Goal: Task Accomplishment & Management: Manage account settings

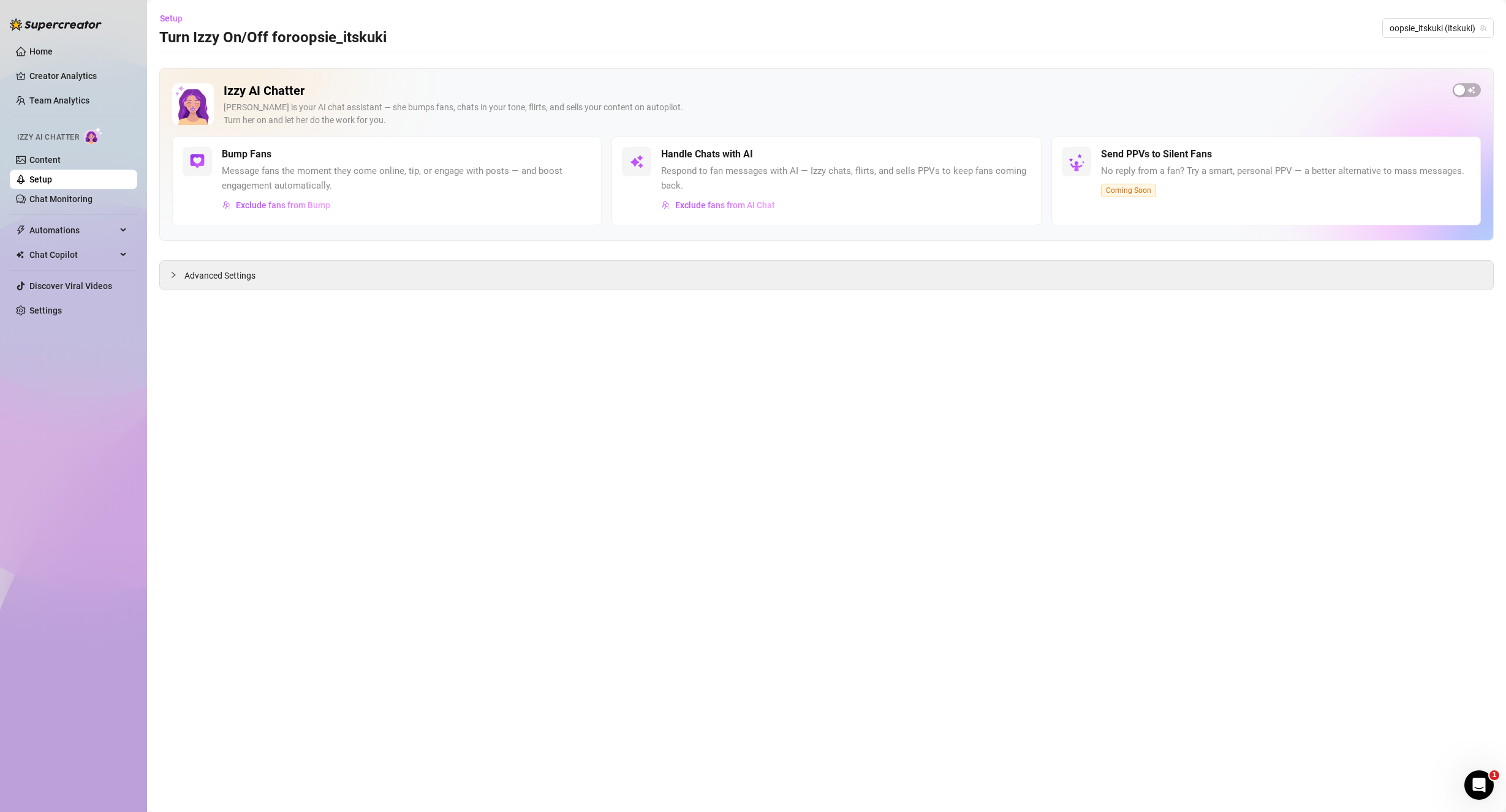
click at [1450, 96] on div "Izzy AI Chatter [PERSON_NAME] is your AI chat assistant — she bumps fans, chats…" at bounding box center [826, 110] width 1308 height 53
click at [1458, 88] on div "button" at bounding box center [1459, 90] width 11 height 11
click at [312, 207] on span "Exclude fans from Bump" at bounding box center [282, 205] width 94 height 10
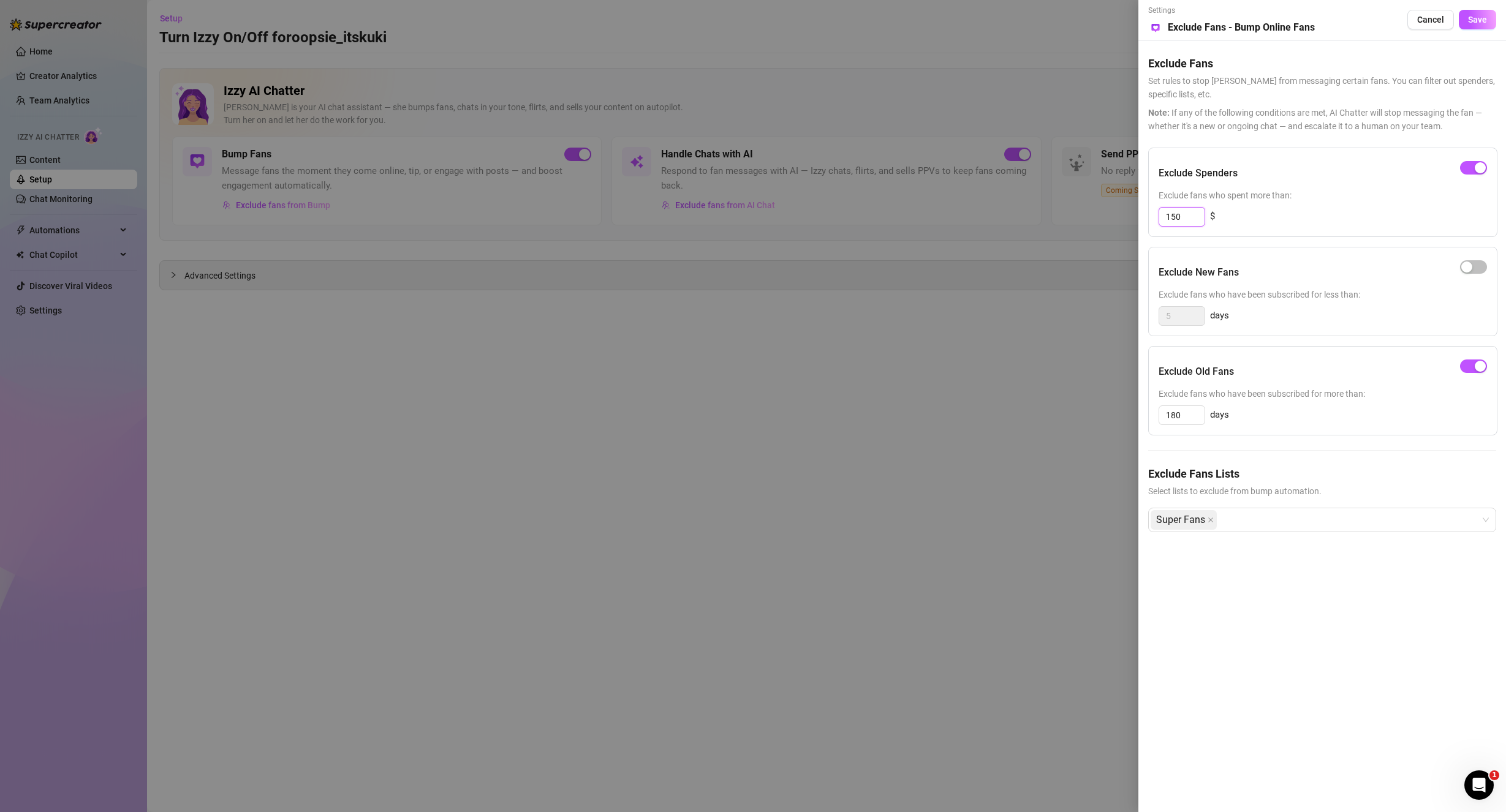
drag, startPoint x: 1187, startPoint y: 219, endPoint x: 1159, endPoint y: 223, distance: 28.3
click at [1158, 220] on div "Exclude Spenders Exclude fans who spent more than: 150 $" at bounding box center [1322, 192] width 349 height 90
type input "60"
drag, startPoint x: 1183, startPoint y: 411, endPoint x: 1144, endPoint y: 408, distance: 39.1
click at [1147, 410] on div "Settings Preview Exclude Fans - Bump Online Fans Cancel Save Exclude Fans Set r…" at bounding box center [1322, 406] width 368 height 812
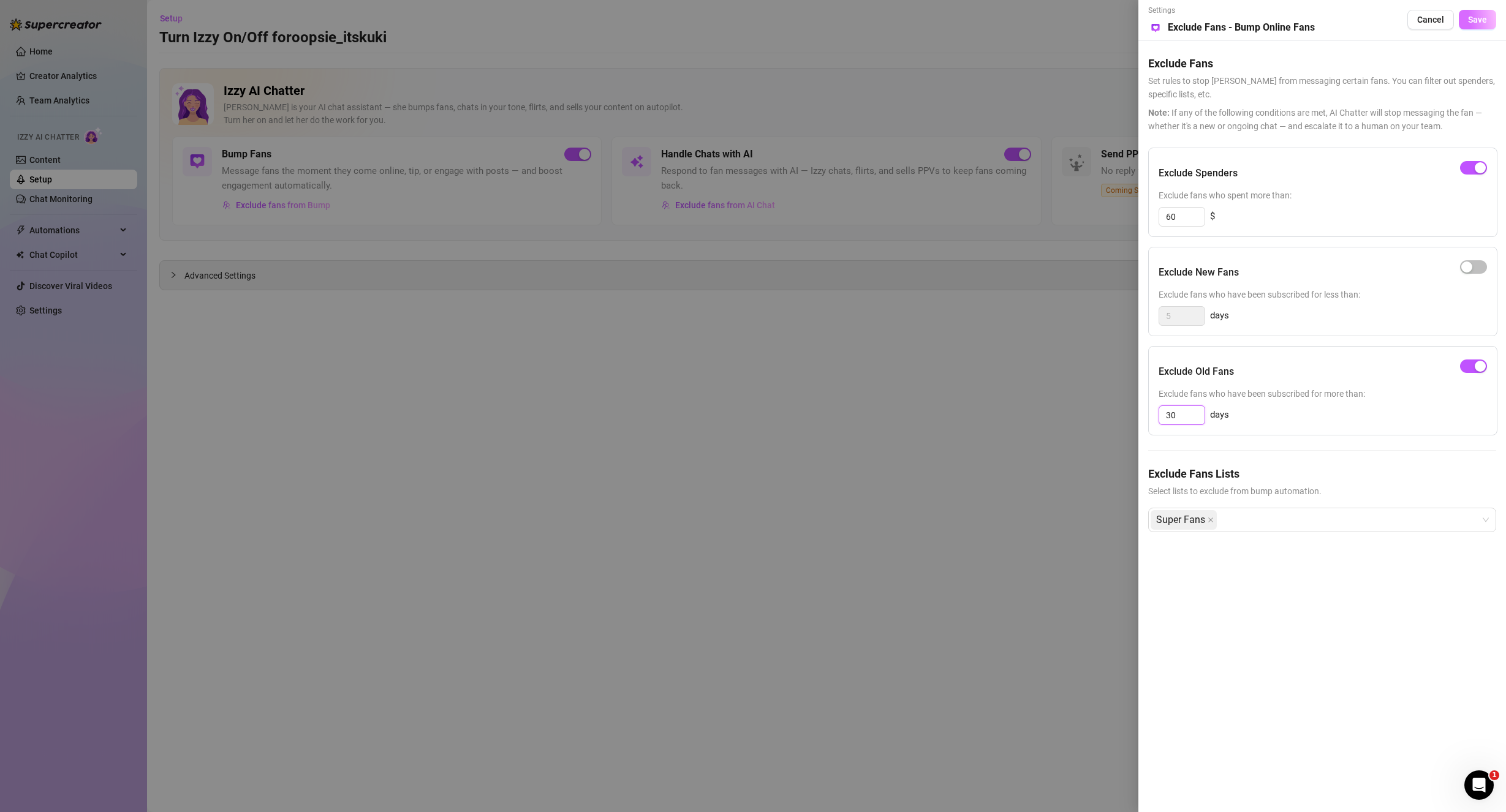
type input "30"
click at [1483, 21] on span "Save" at bounding box center [1477, 19] width 19 height 10
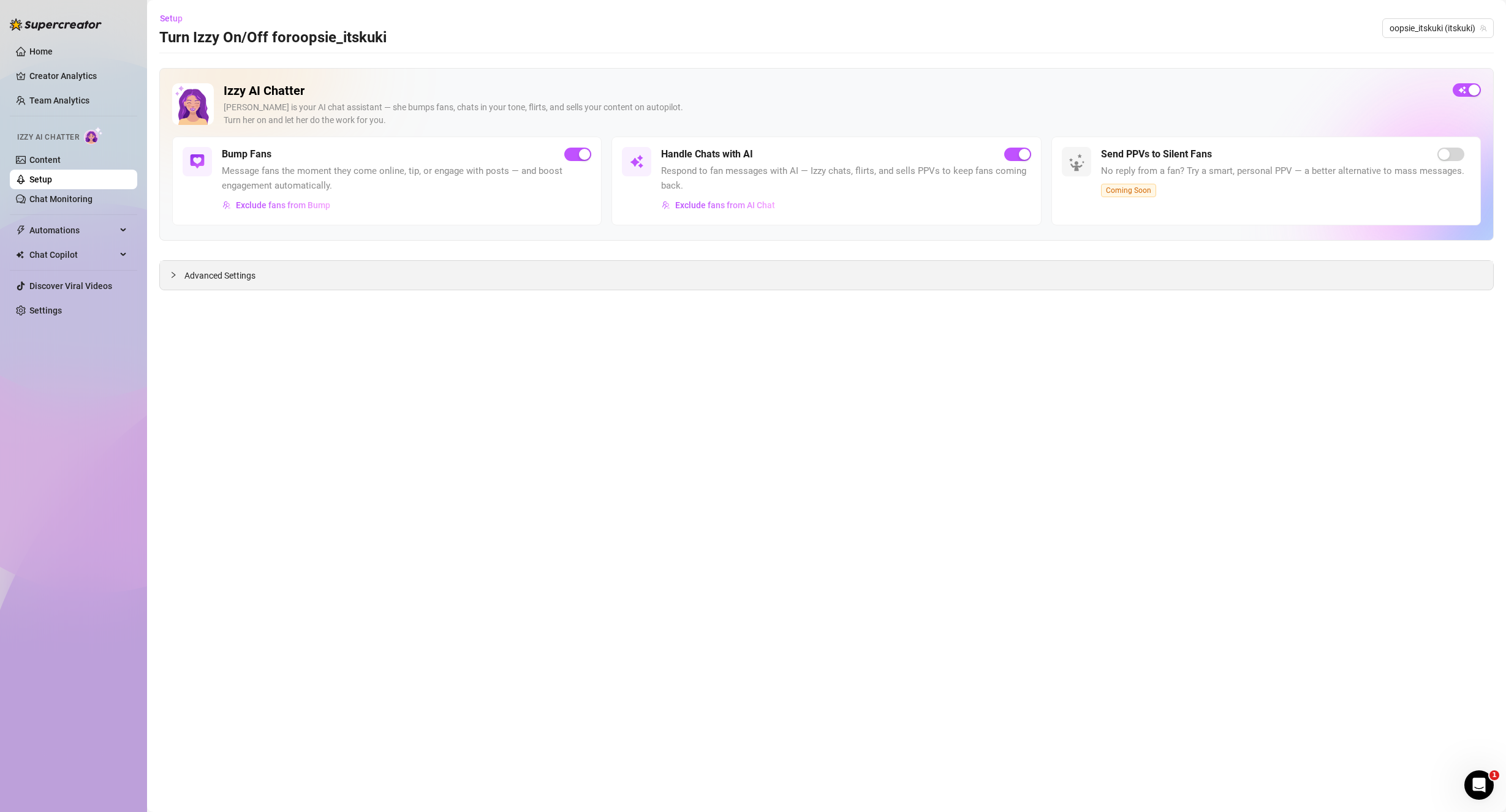
click at [245, 284] on div "Advanced Settings" at bounding box center [826, 275] width 1333 height 29
click at [181, 274] on div at bounding box center [177, 275] width 15 height 14
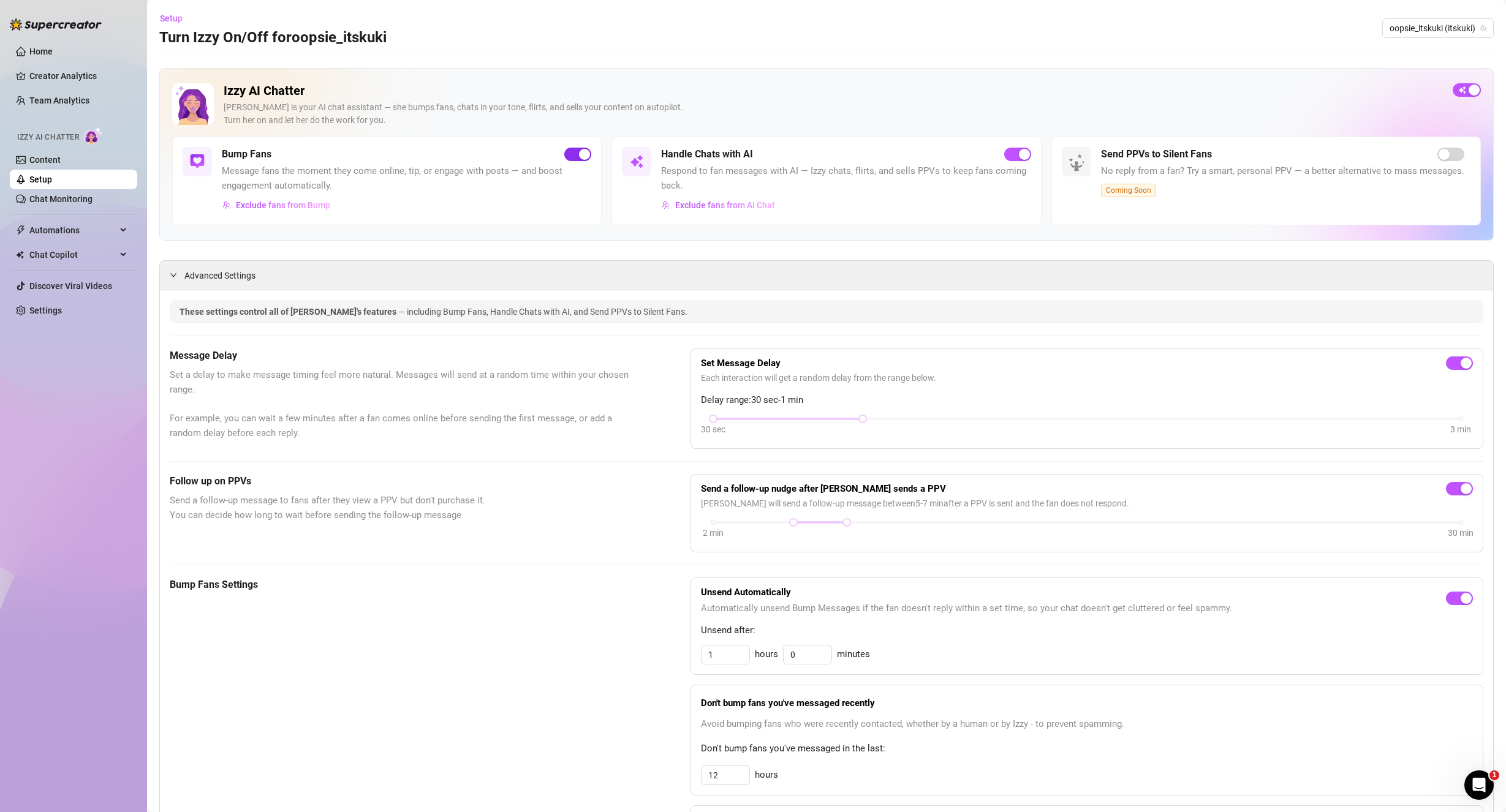
click at [585, 152] on div "button" at bounding box center [585, 155] width 11 height 11
click at [1452, 83] on span "button" at bounding box center [1466, 90] width 28 height 14
